Goal: Task Accomplishment & Management: Use online tool/utility

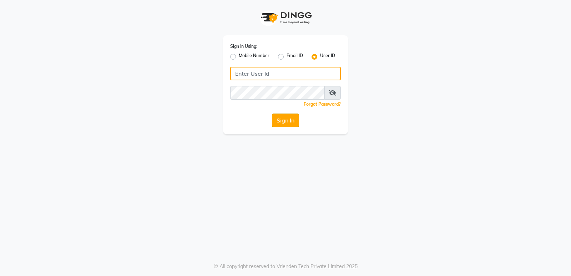
type input "stylishcut"
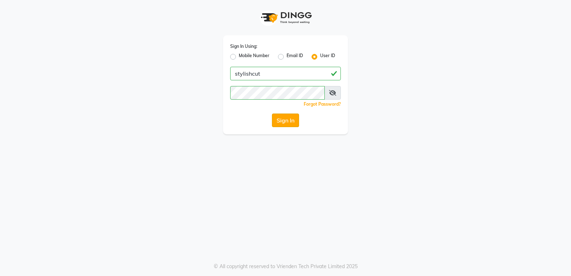
click at [286, 120] on button "Sign In" at bounding box center [285, 121] width 27 height 14
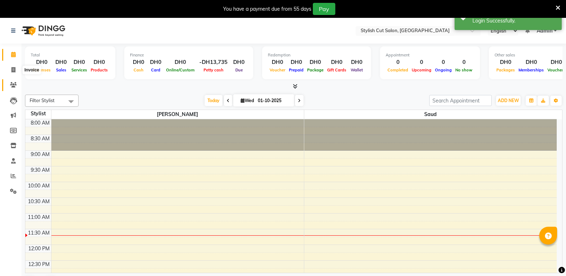
scroll to position [95, 0]
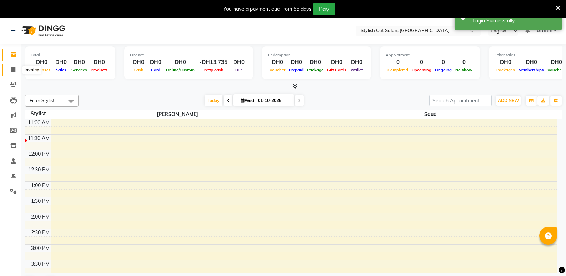
click at [12, 67] on icon at bounding box center [13, 69] width 4 height 5
select select "service"
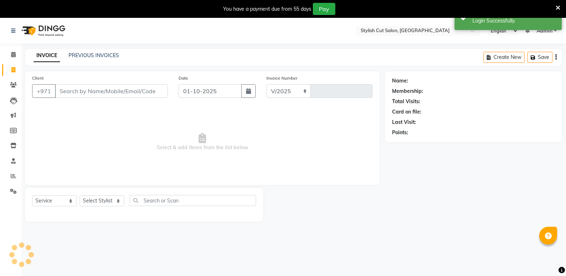
select select "8604"
type input "0744"
click at [113, 92] on input "Client" at bounding box center [111, 91] width 113 height 14
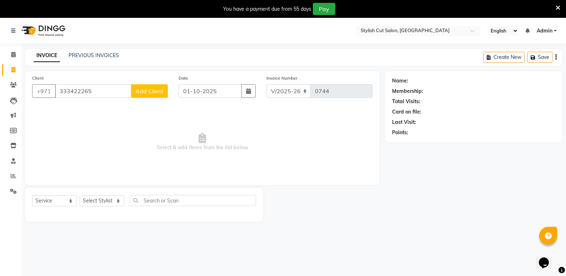
type input "333422265"
click at [139, 89] on span "Add Client" at bounding box center [149, 90] width 28 height 7
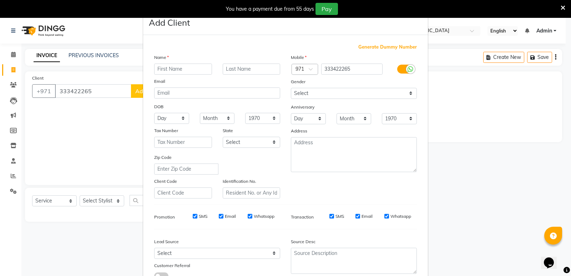
click at [161, 68] on input "text" at bounding box center [183, 69] width 58 height 11
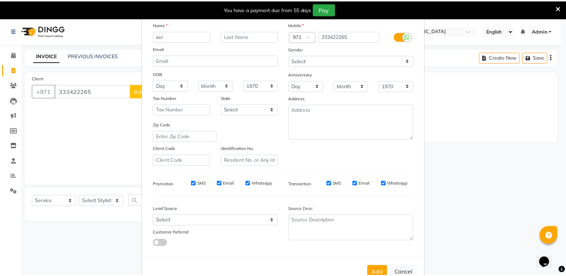
scroll to position [54, 0]
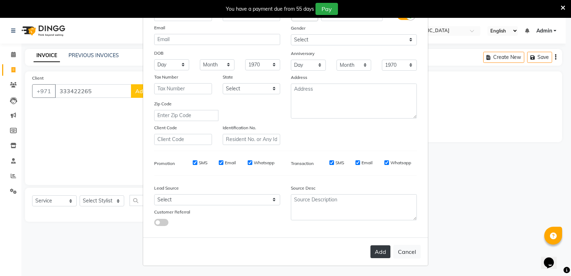
type input "xer"
click at [380, 251] on button "Add" at bounding box center [381, 251] width 20 height 13
select select
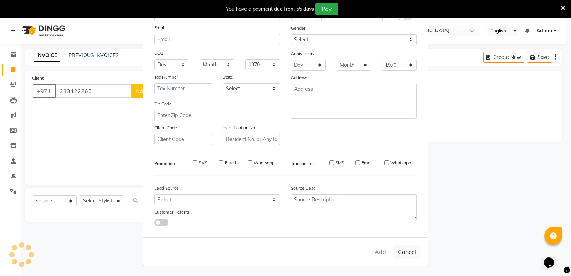
select select
checkbox input "false"
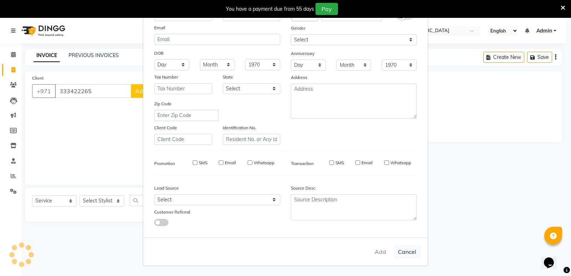
checkbox input "false"
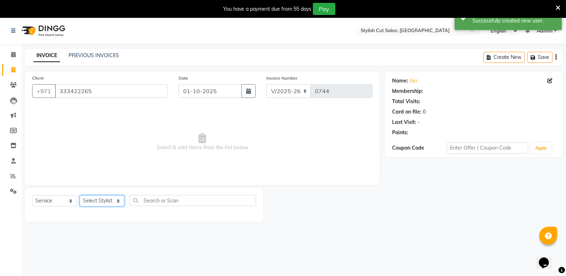
click at [119, 198] on select "Select Stylist Saud [PERSON_NAME]" at bounding box center [102, 200] width 45 height 11
select select "85849"
click at [80, 195] on select "Select Stylist Saud [PERSON_NAME]" at bounding box center [102, 200] width 45 height 11
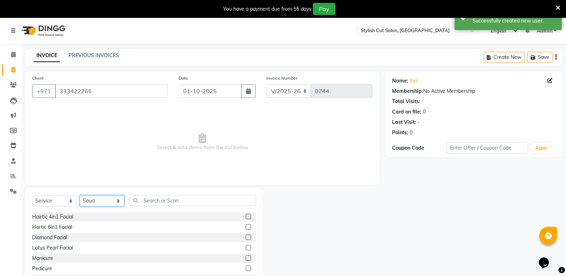
scroll to position [428, 0]
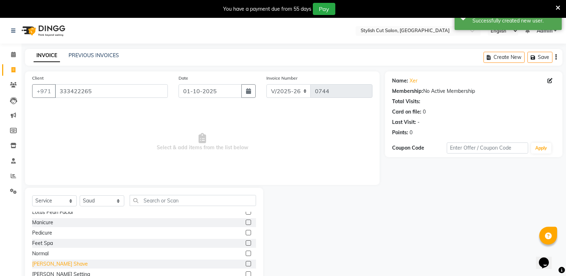
click at [59, 263] on div "[PERSON_NAME] Shave" at bounding box center [60, 263] width 56 height 7
checkbox input "false"
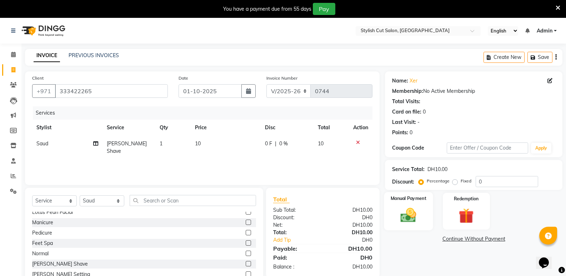
click at [413, 218] on img at bounding box center [408, 215] width 25 height 18
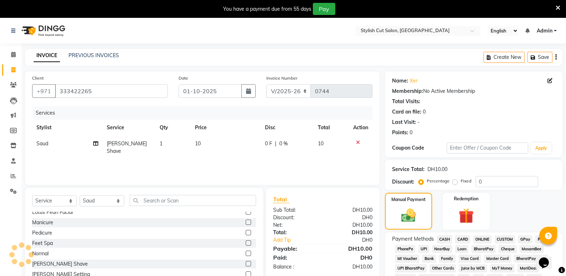
click at [446, 239] on span "CASH" at bounding box center [444, 239] width 15 height 8
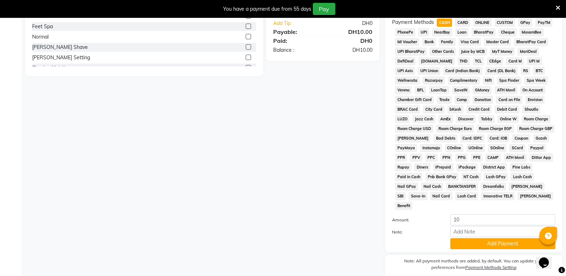
scroll to position [236, 0]
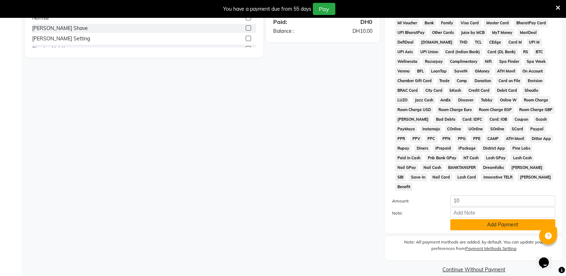
click at [472, 219] on button "Add Payment" at bounding box center [502, 224] width 105 height 11
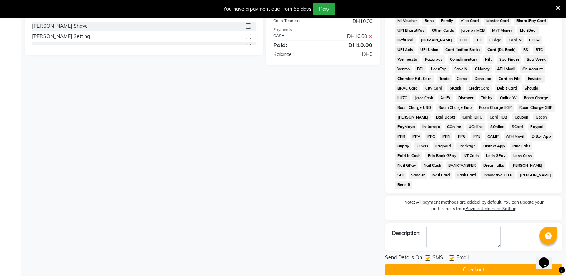
scroll to position [238, 0]
click at [449, 264] on button "Checkout" at bounding box center [473, 269] width 177 height 11
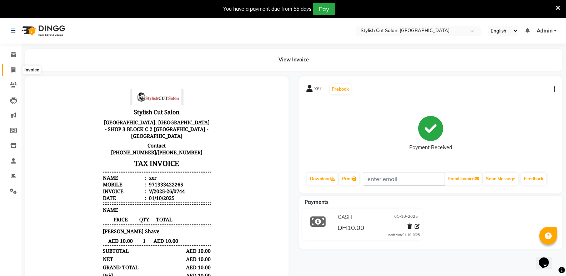
click at [13, 66] on span at bounding box center [13, 70] width 12 height 8
select select "service"
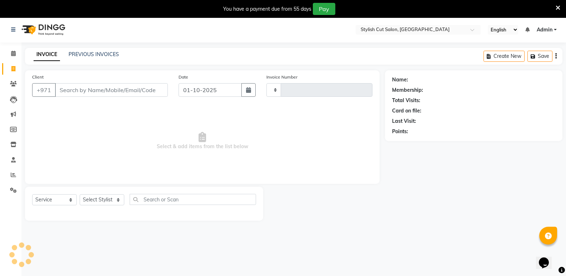
scroll to position [18, 0]
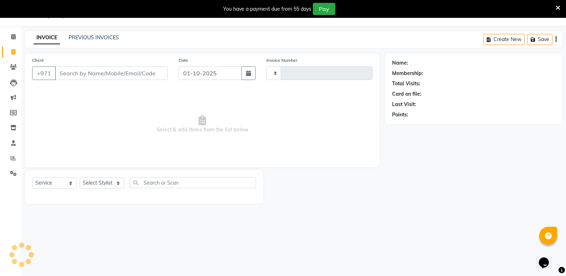
type input "0745"
select select "8604"
